Goal: Check status: Check status

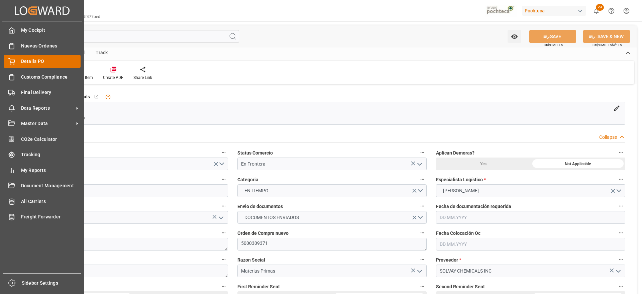
click at [26, 62] on span "Details PO" at bounding box center [51, 61] width 60 height 7
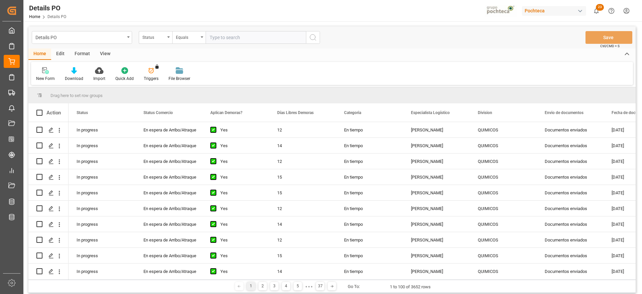
click at [82, 55] on div "Format" at bounding box center [82, 54] width 25 height 11
click at [48, 69] on icon at bounding box center [45, 71] width 5 height 5
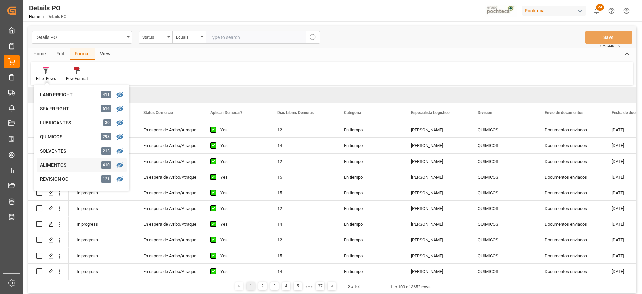
click at [59, 163] on div "ALIMENTOS" at bounding box center [69, 165] width 59 height 7
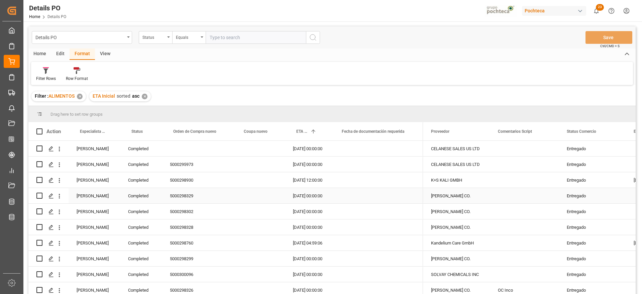
click at [586, 199] on div "Entregado" at bounding box center [592, 195] width 51 height 15
click at [615, 131] on span at bounding box center [615, 131] width 6 height 6
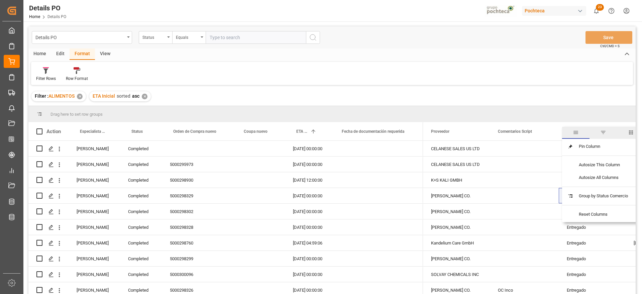
click at [605, 132] on span "filter" at bounding box center [604, 132] width 6 height 6
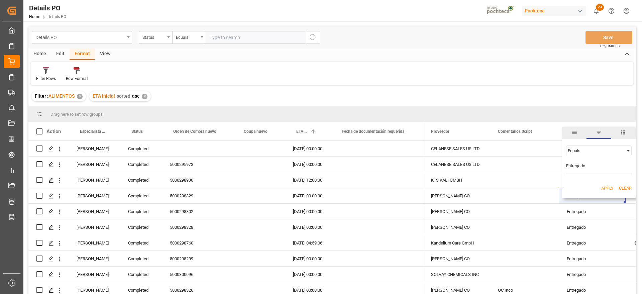
type input "Entregado"
click at [604, 190] on button "Apply" at bounding box center [608, 188] width 12 height 7
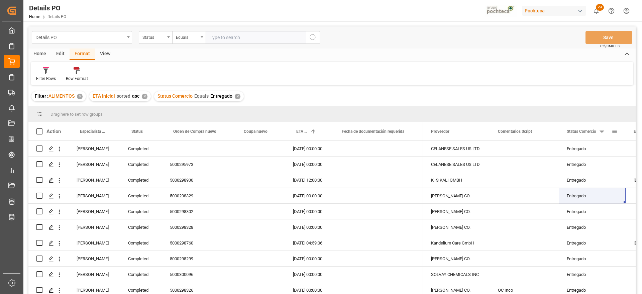
click at [616, 129] on span at bounding box center [615, 131] width 6 height 6
click at [628, 150] on span "Filtering operator" at bounding box center [629, 151] width 6 height 6
click at [573, 171] on span "Not equal" at bounding box center [577, 172] width 18 height 5
click at [610, 186] on button "Apply" at bounding box center [608, 188] width 12 height 7
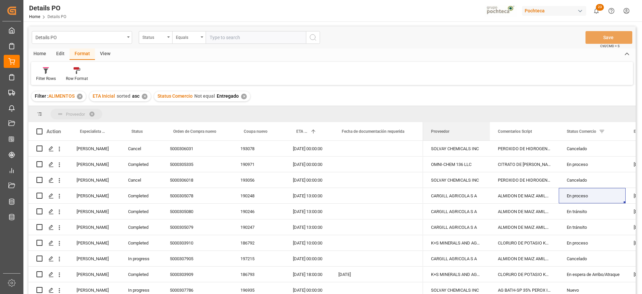
drag, startPoint x: 446, startPoint y: 133, endPoint x: 414, endPoint y: 110, distance: 39.8
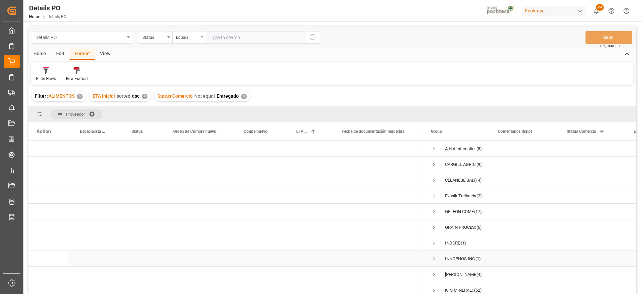
click at [435, 254] on span "Press SPACE to select this row." at bounding box center [434, 258] width 6 height 15
